Goal: Task Accomplishment & Management: Use online tool/utility

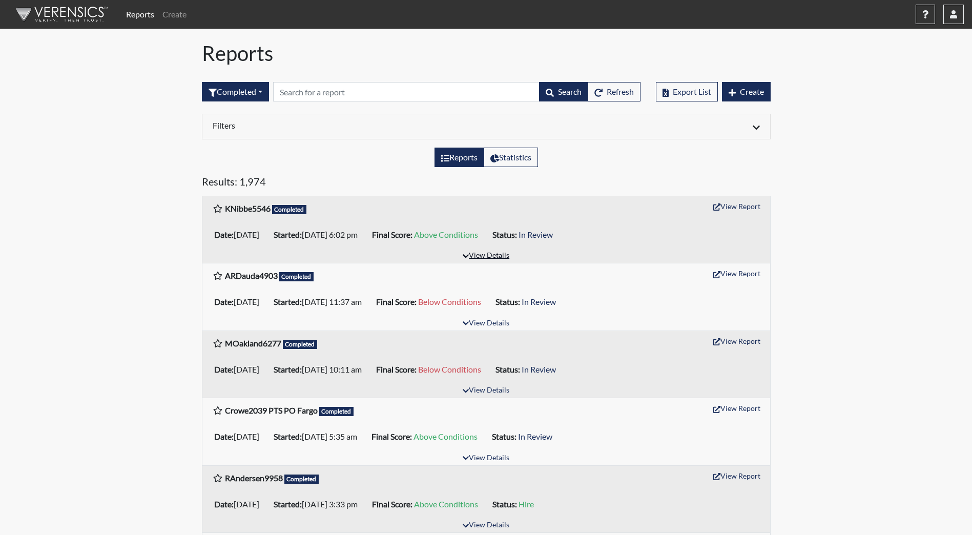
click at [484, 255] on button "View Details" at bounding box center [486, 256] width 56 height 14
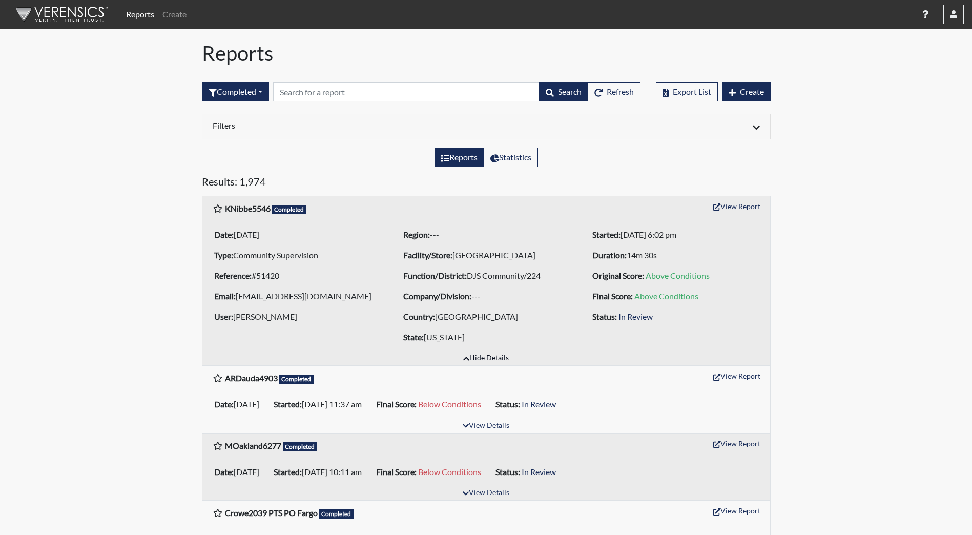
click at [501, 354] on button "Hide Details" at bounding box center [486, 358] width 55 height 14
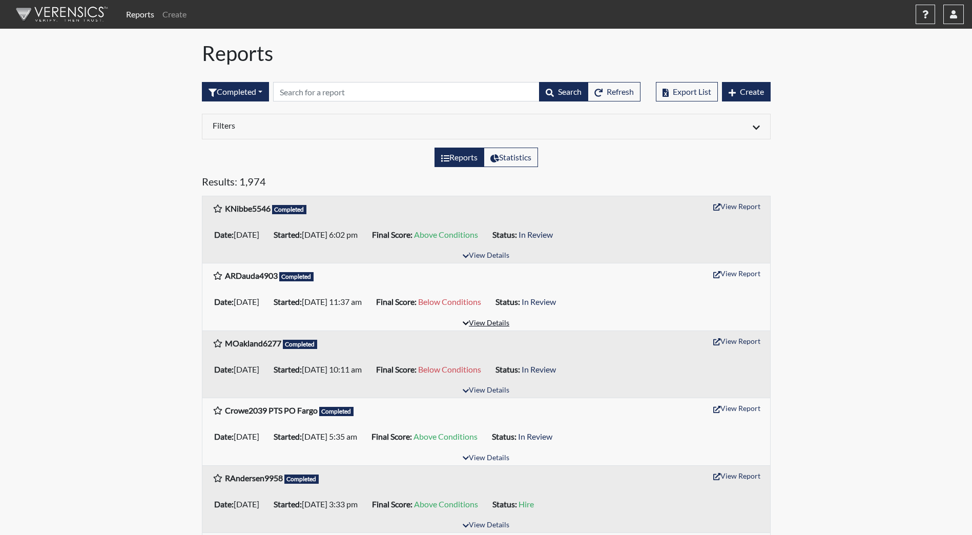
click at [490, 329] on button "View Details" at bounding box center [486, 324] width 56 height 14
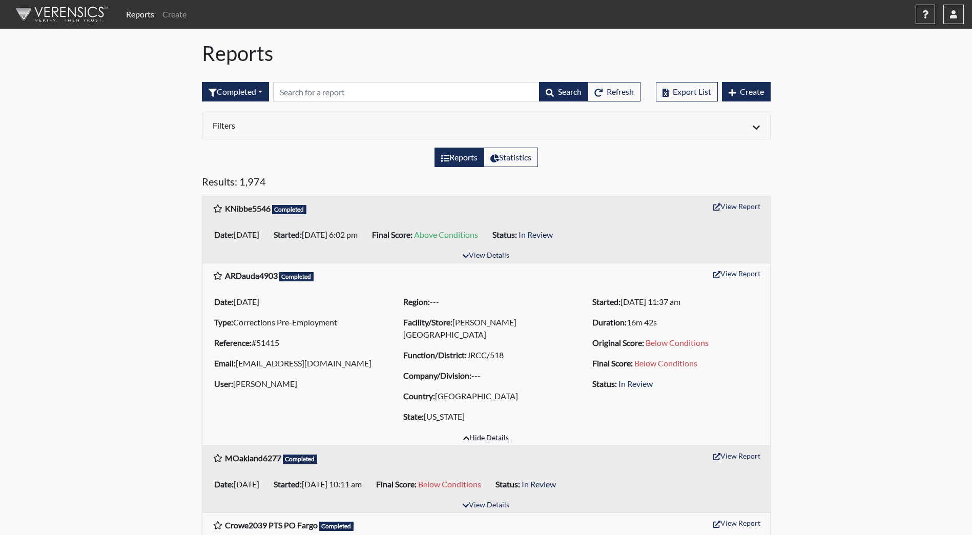
click at [494, 437] on button "Hide Details" at bounding box center [486, 438] width 55 height 14
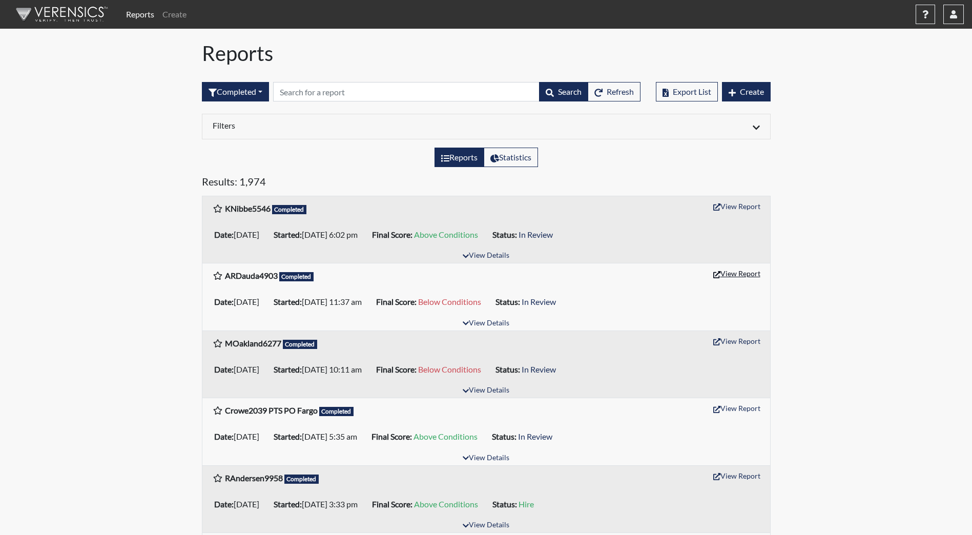
click at [741, 275] on button "View Report" at bounding box center [737, 273] width 56 height 16
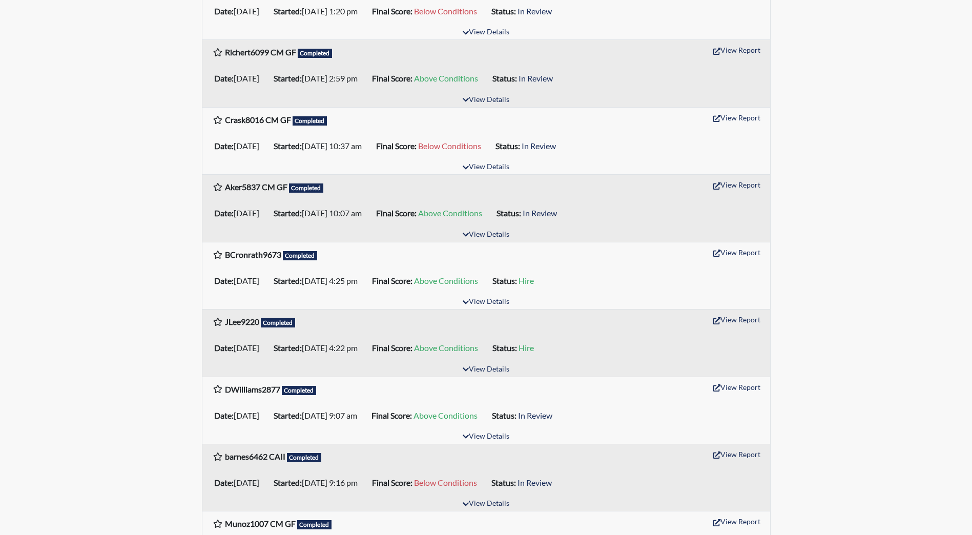
scroll to position [1281, 0]
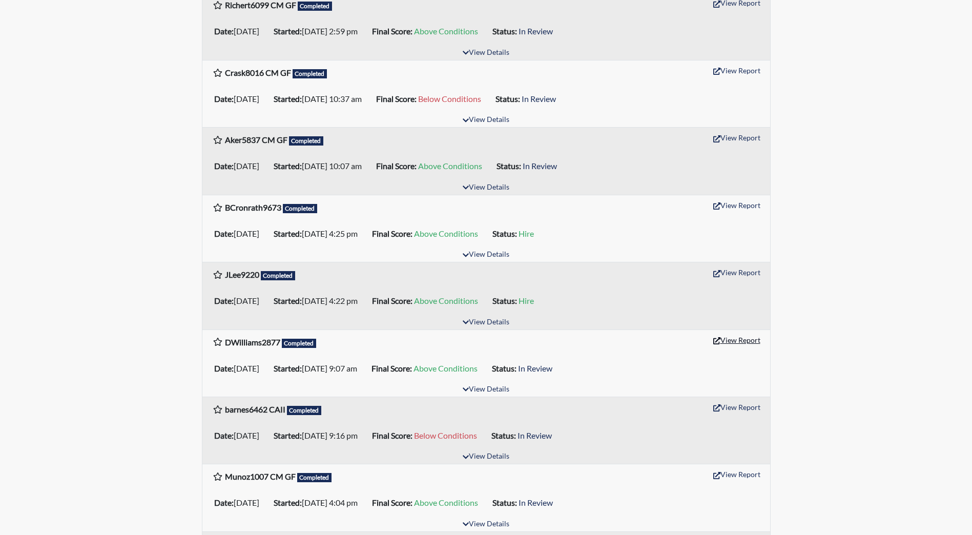
click at [751, 343] on button "View Report" at bounding box center [737, 340] width 56 height 16
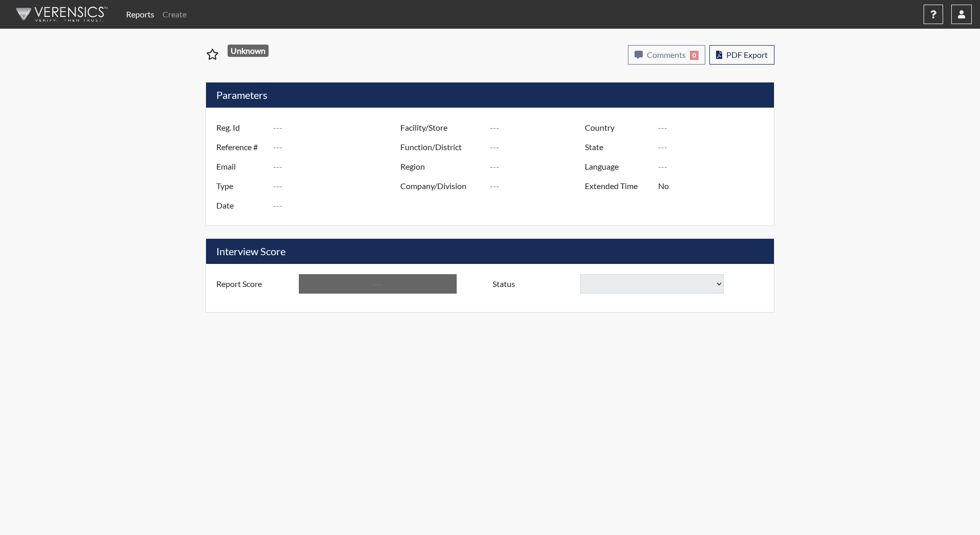
type input "ARDauda4903"
type input "51415"
type input "[EMAIL_ADDRESS][DOMAIN_NAME]"
type input "Corrections Pre-Employment"
type input "[DATE]"
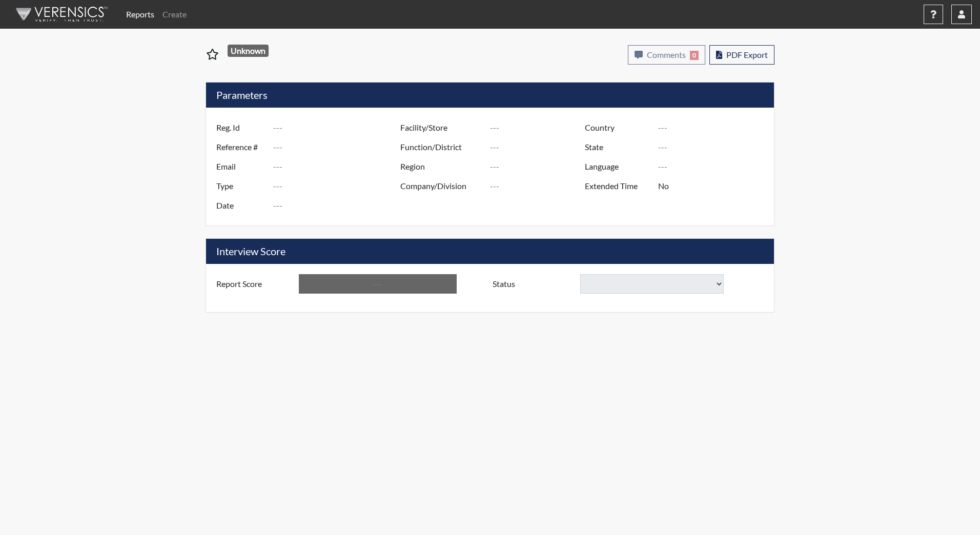
type input "[PERSON_NAME][GEOGRAPHIC_DATA]"
type input "JRCC/518"
type input "[GEOGRAPHIC_DATA]"
type input "[US_STATE]"
type input "English"
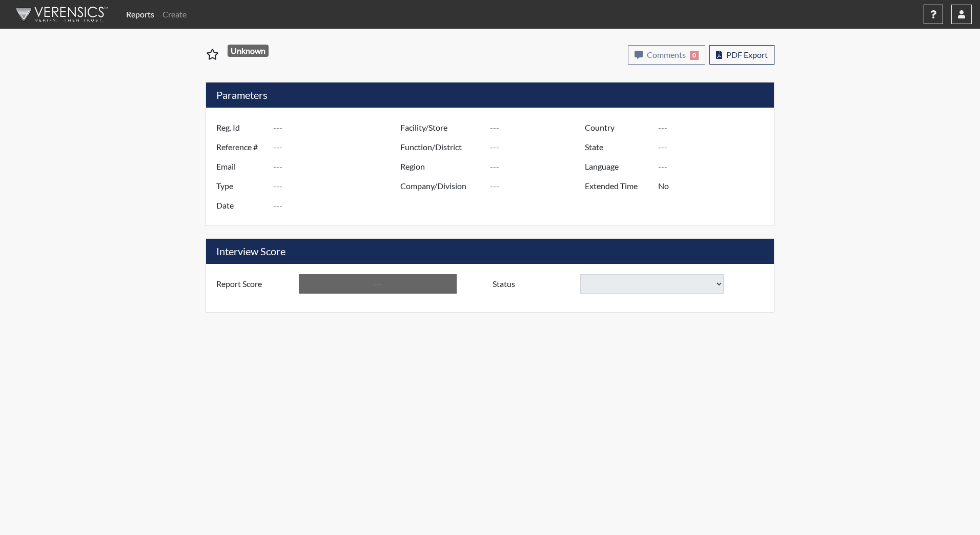
type input "Below Conditions"
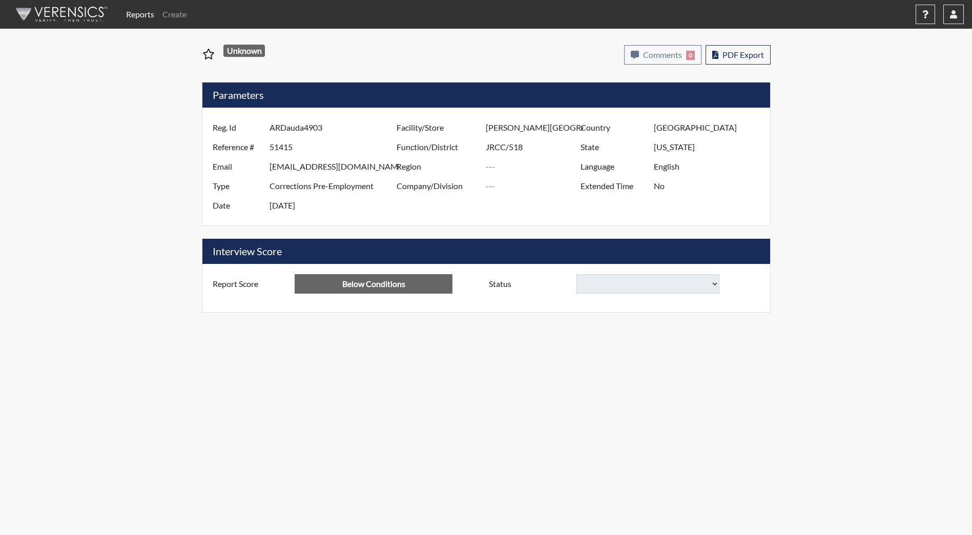
select select
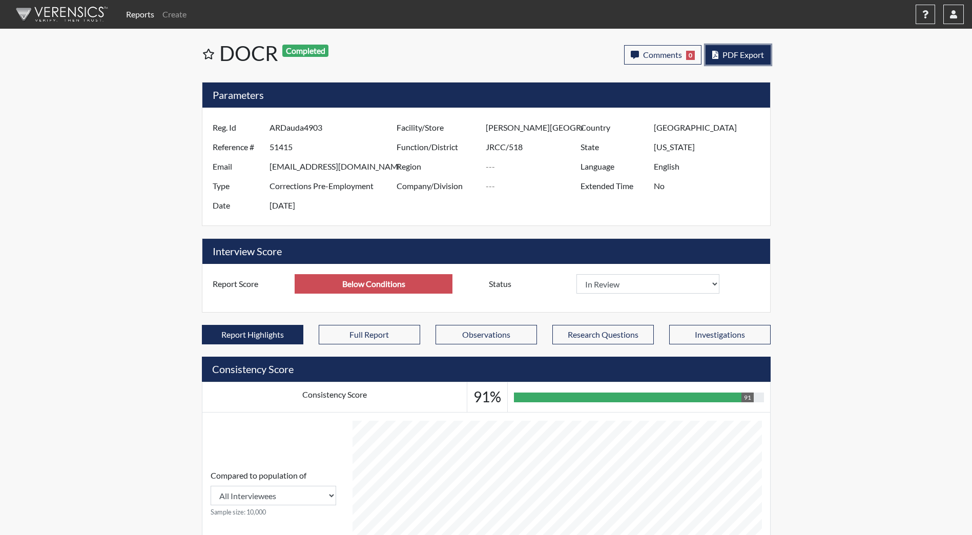
click at [730, 57] on span "PDF Export" at bounding box center [743, 55] width 42 height 10
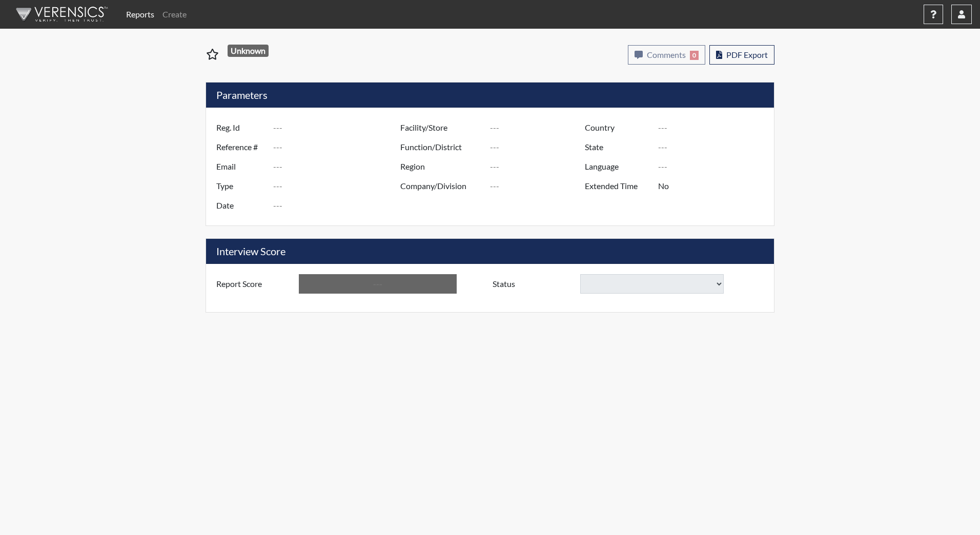
type input "DWilliams2877"
type input "51265"
type input "1995lucys@gmail.com"
type input "Corrections Pre-Employment"
type input "Sep 12, 2025"
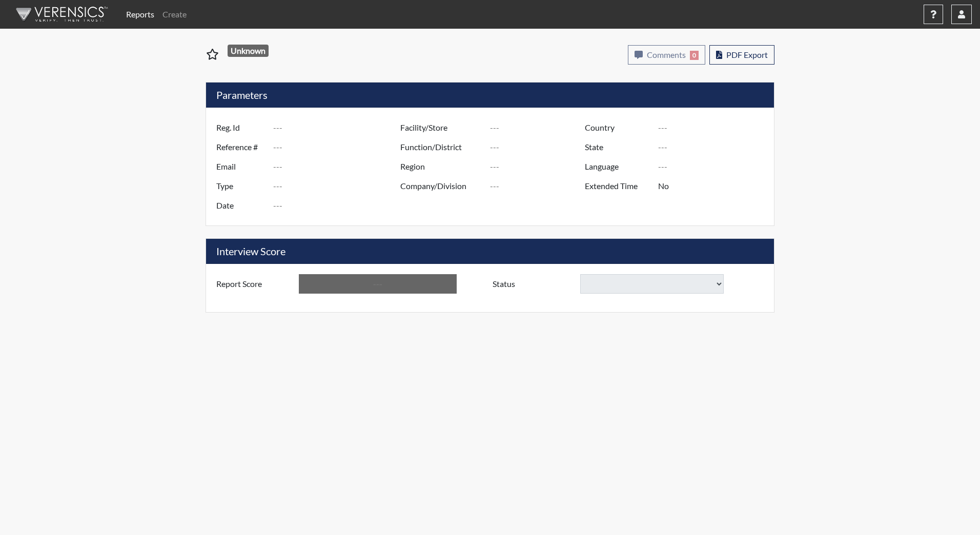
type input "[PERSON_NAME][GEOGRAPHIC_DATA]"
type input "JRCC/518"
type input "[GEOGRAPHIC_DATA]"
type input "[US_STATE]"
type input "English"
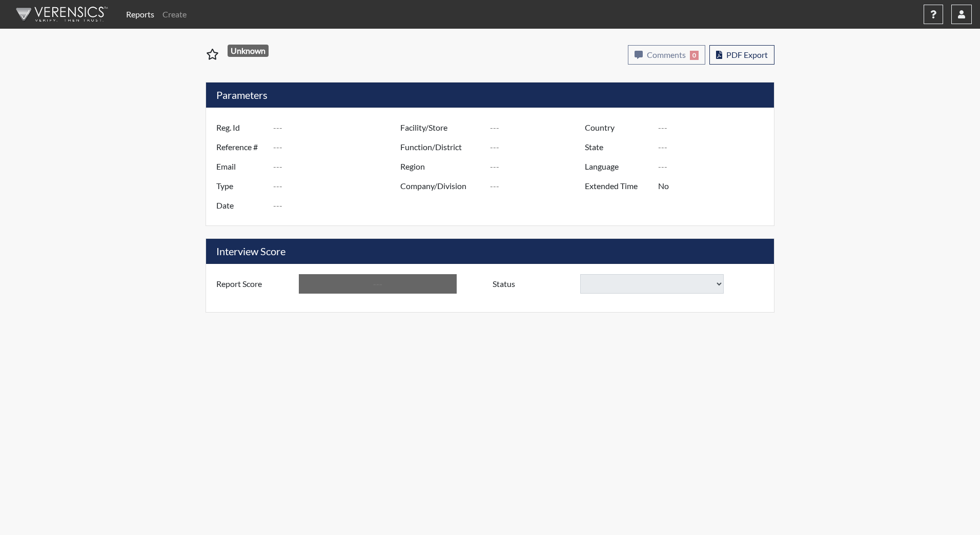
type input "Above Conditions"
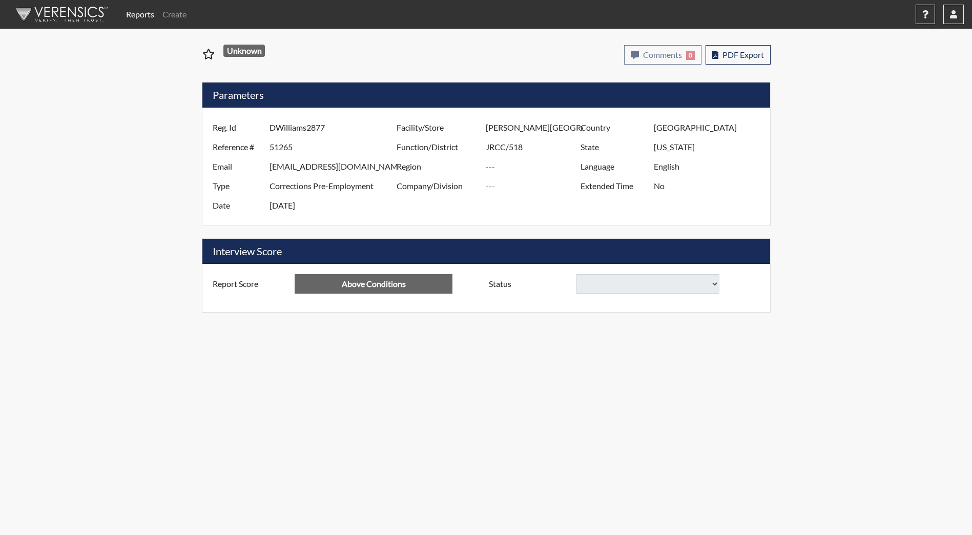
select select
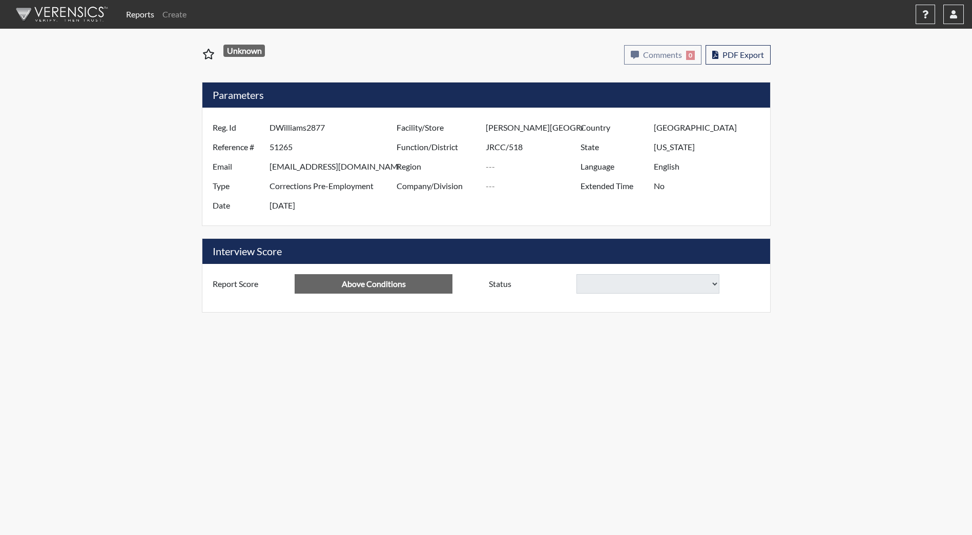
select select
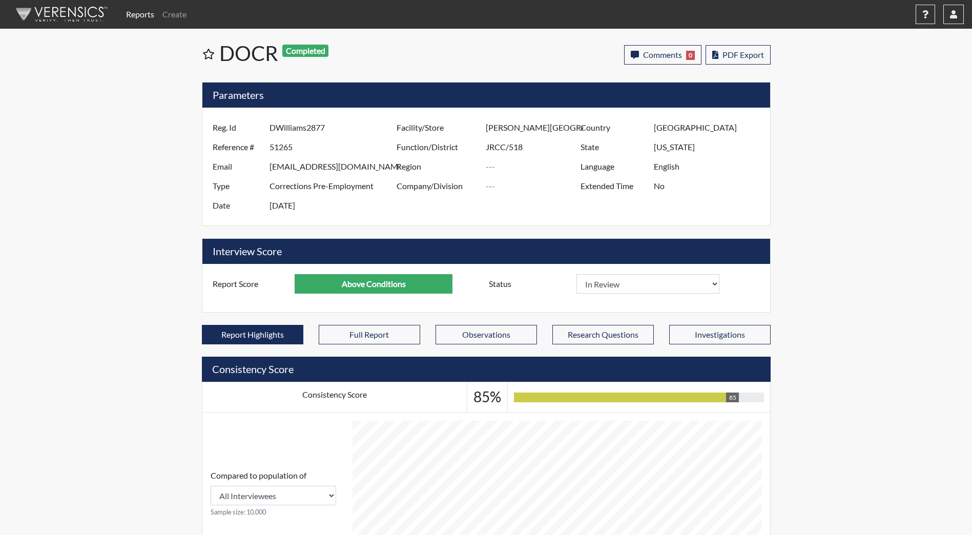
scroll to position [170, 426]
click at [768, 43] on div "Comments 0 report Comments × Add Comment: Save Comment Close PDF Export" at bounding box center [636, 55] width 283 height 29
click at [746, 56] on span "PDF Export" at bounding box center [743, 55] width 42 height 10
